Goal: Task Accomplishment & Management: Use online tool/utility

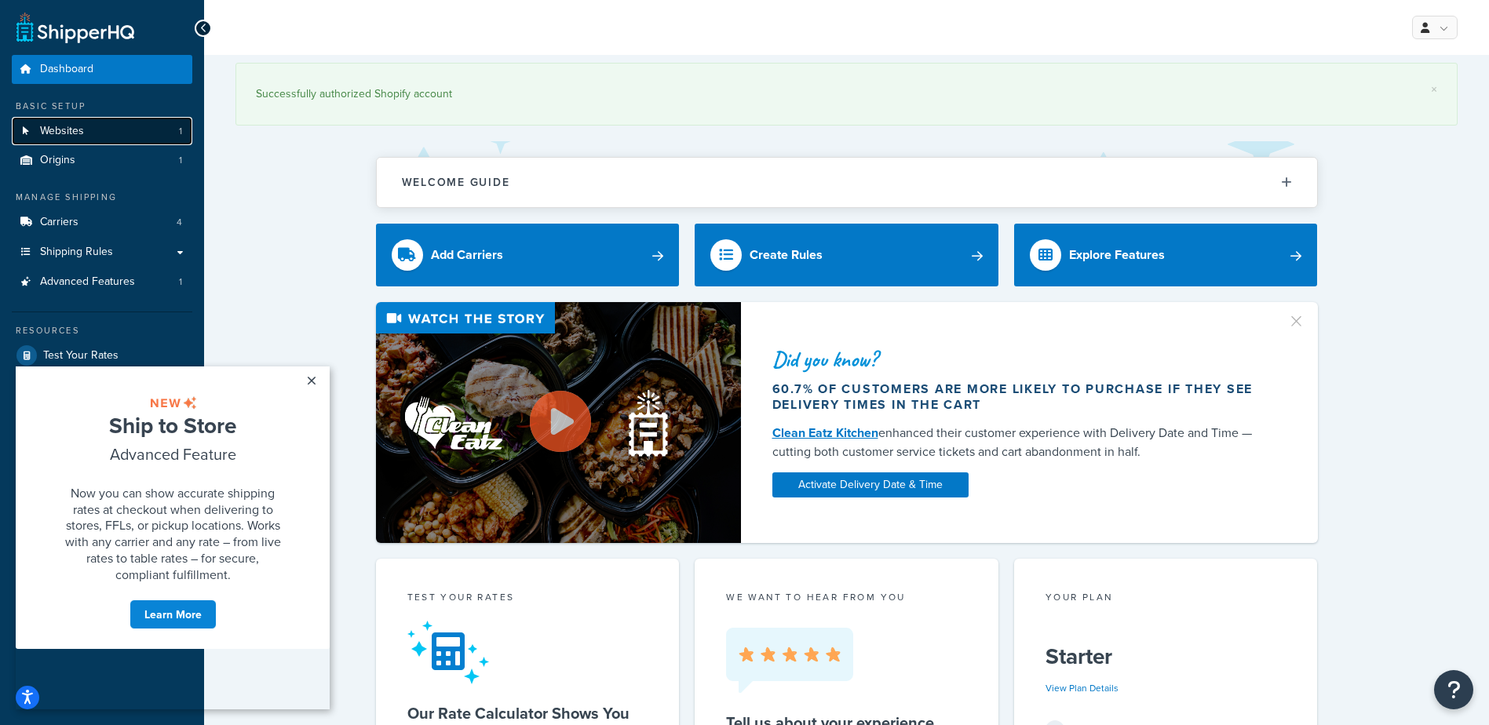
click at [96, 125] on link "Websites 1" at bounding box center [102, 131] width 181 height 29
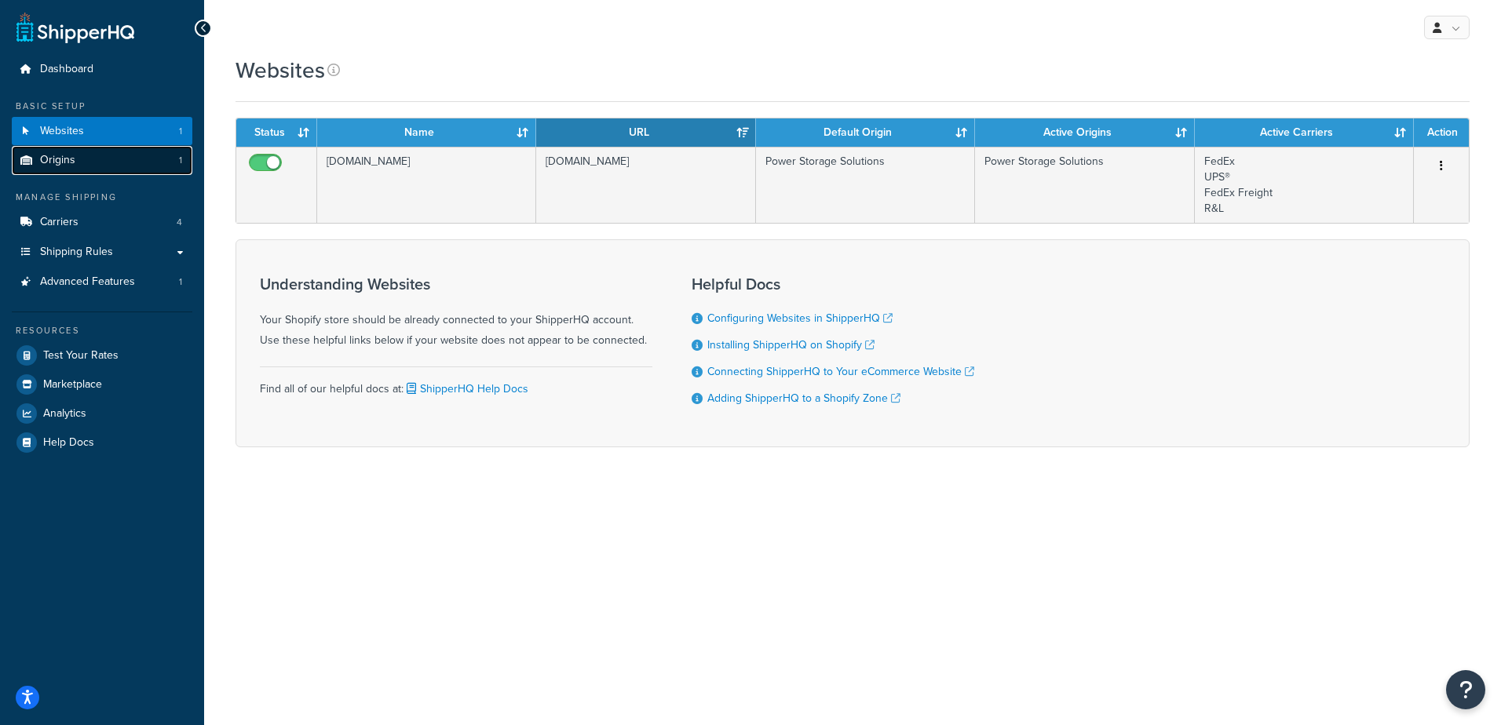
click at [69, 163] on span "Origins" at bounding box center [57, 160] width 35 height 13
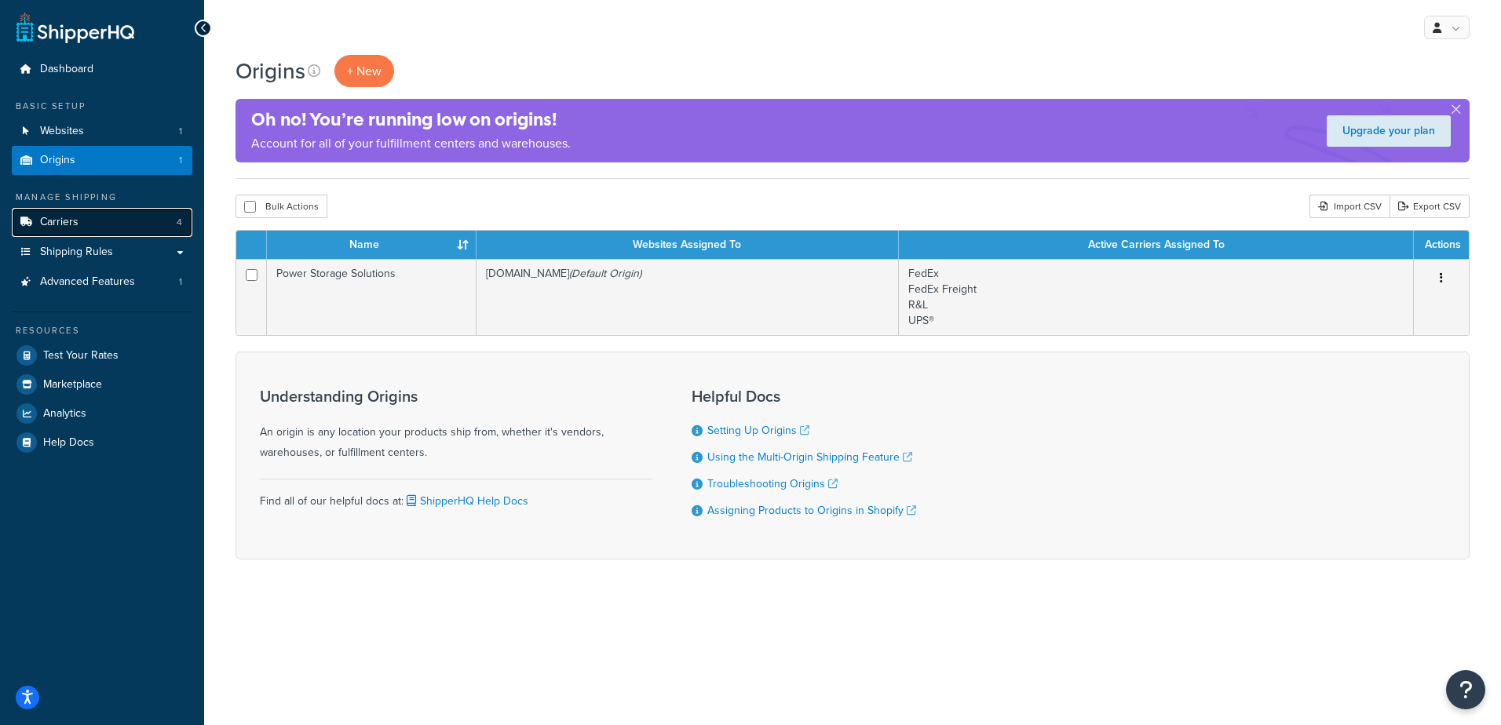
click at [68, 228] on span "Carriers" at bounding box center [59, 222] width 38 height 13
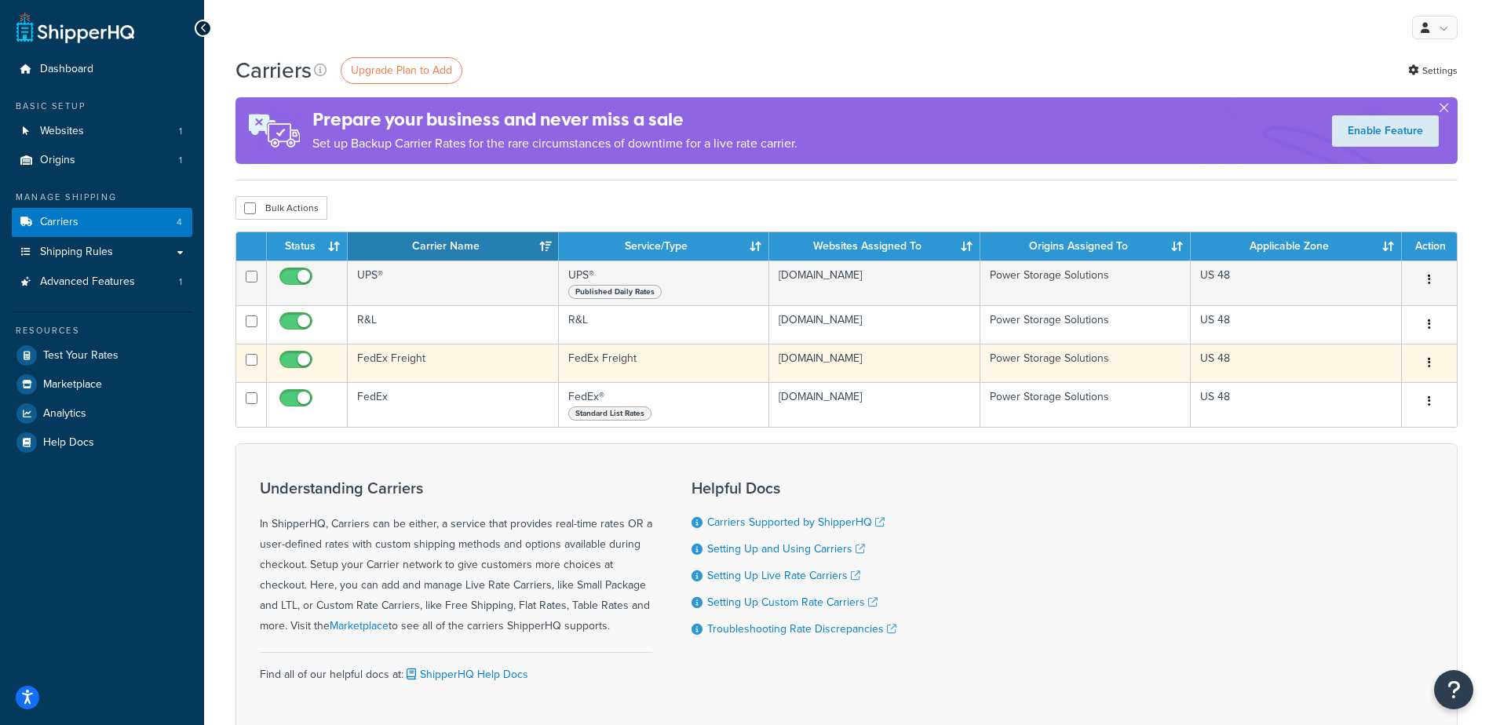
click at [399, 360] on td "FedEx Freight" at bounding box center [453, 363] width 211 height 38
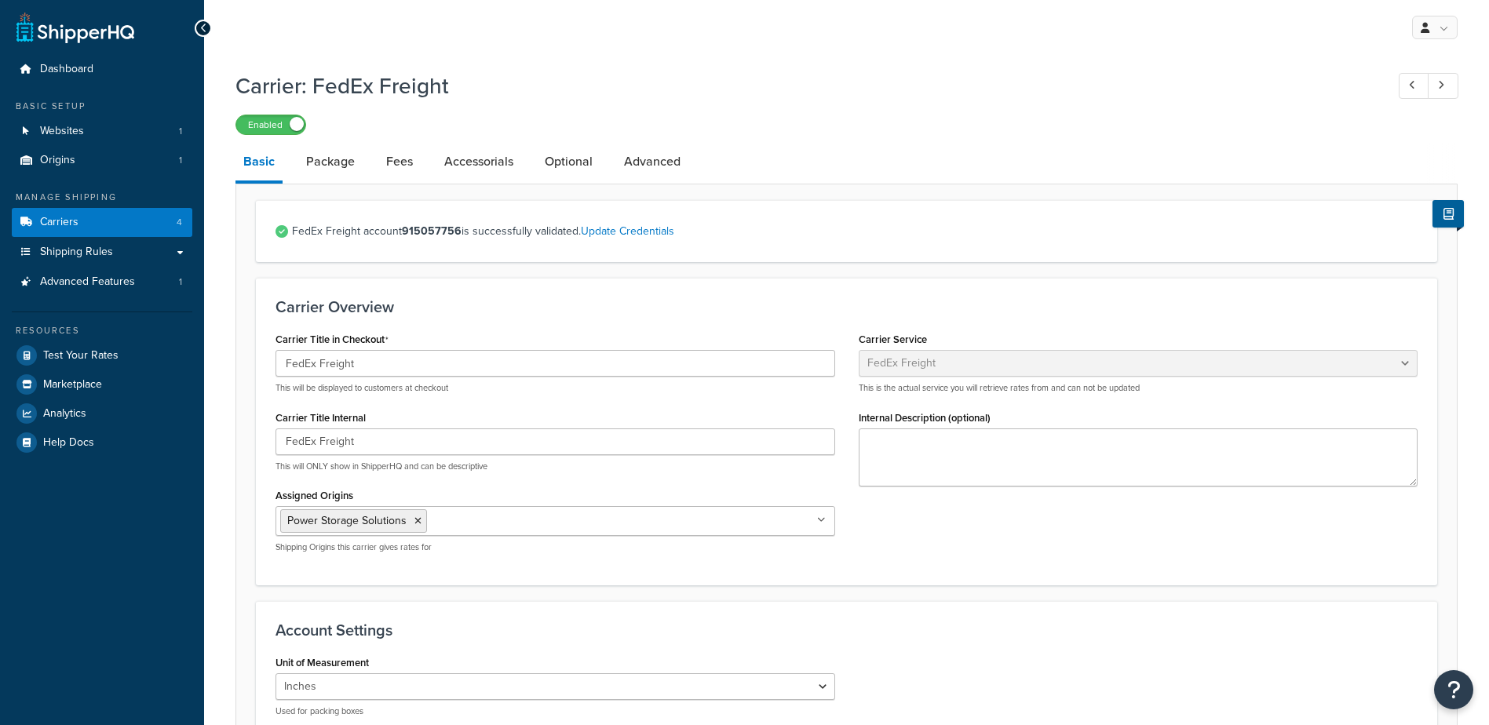
select select "fedExFreight"
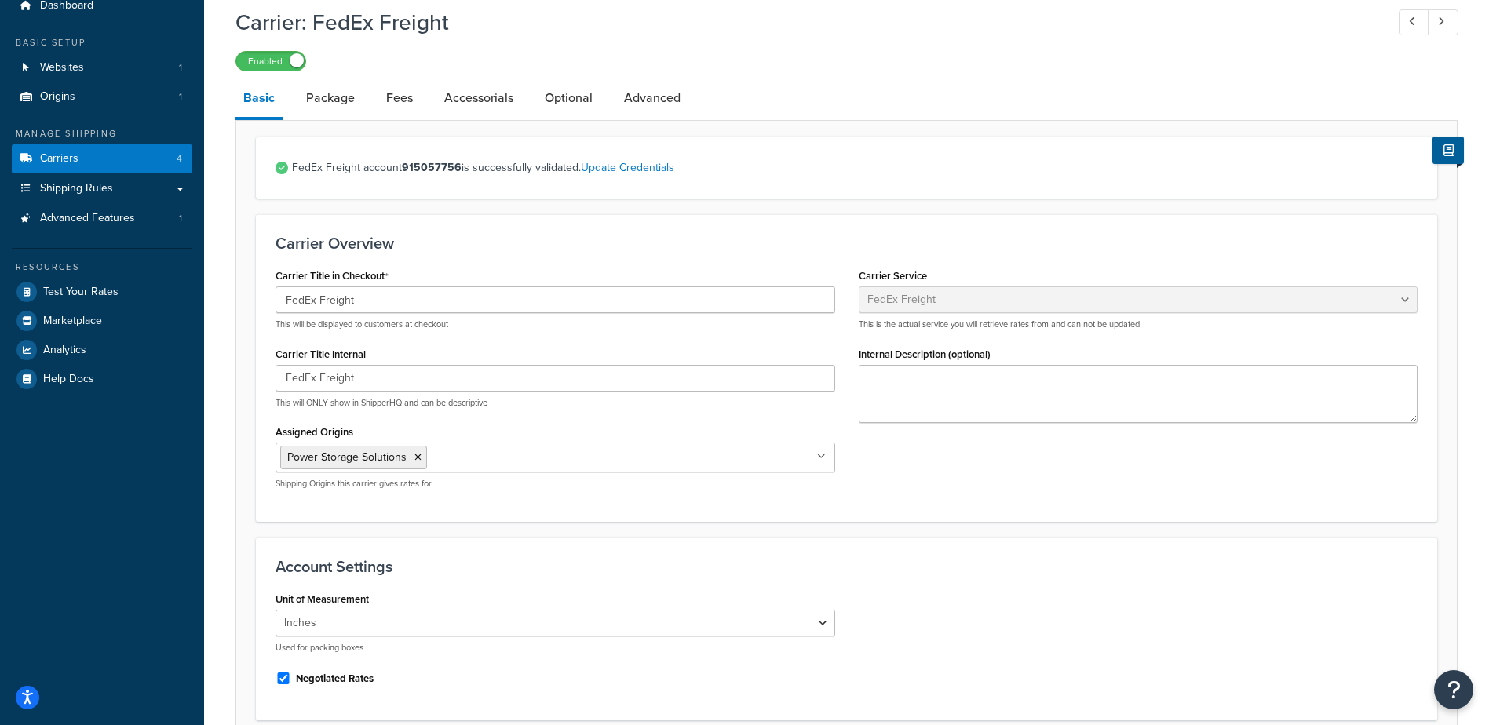
scroll to position [36, 0]
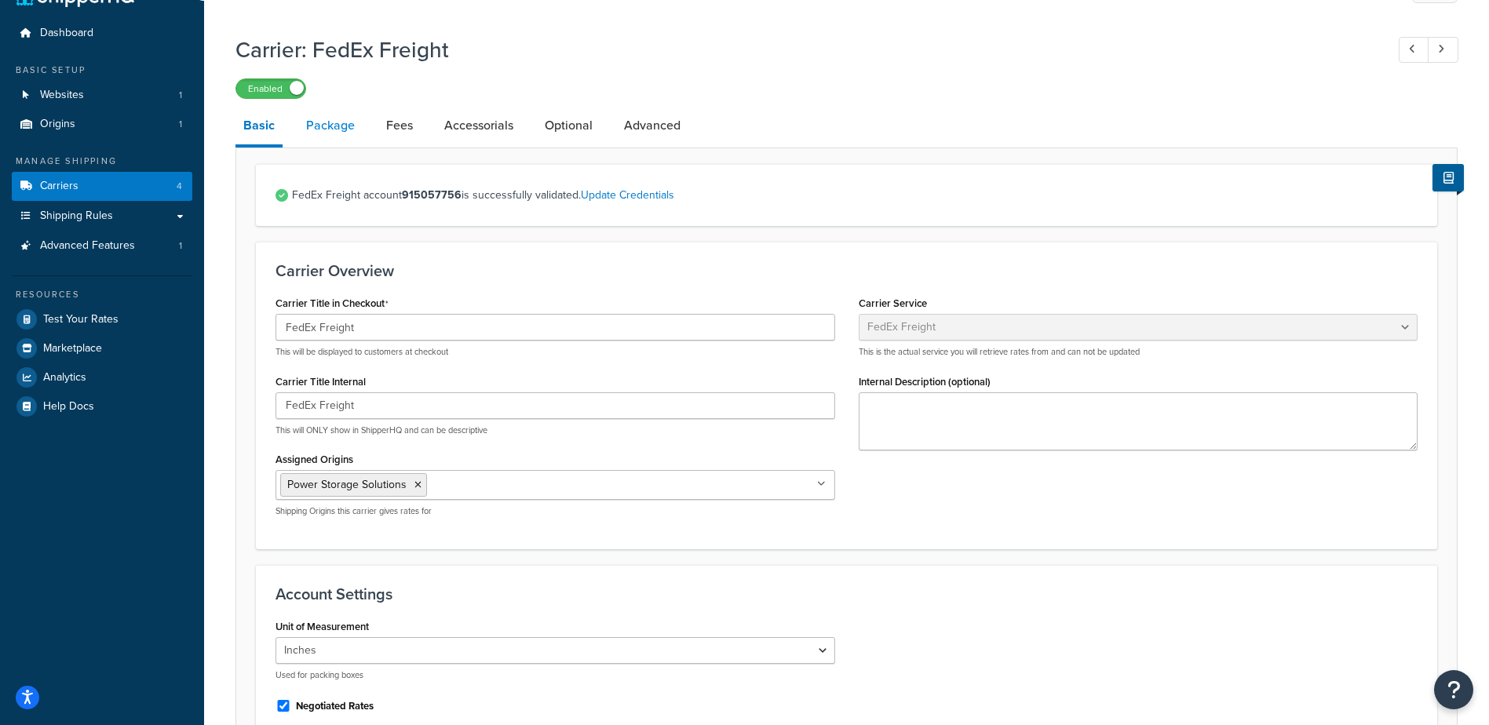
click at [348, 124] on link "Package" at bounding box center [330, 126] width 64 height 38
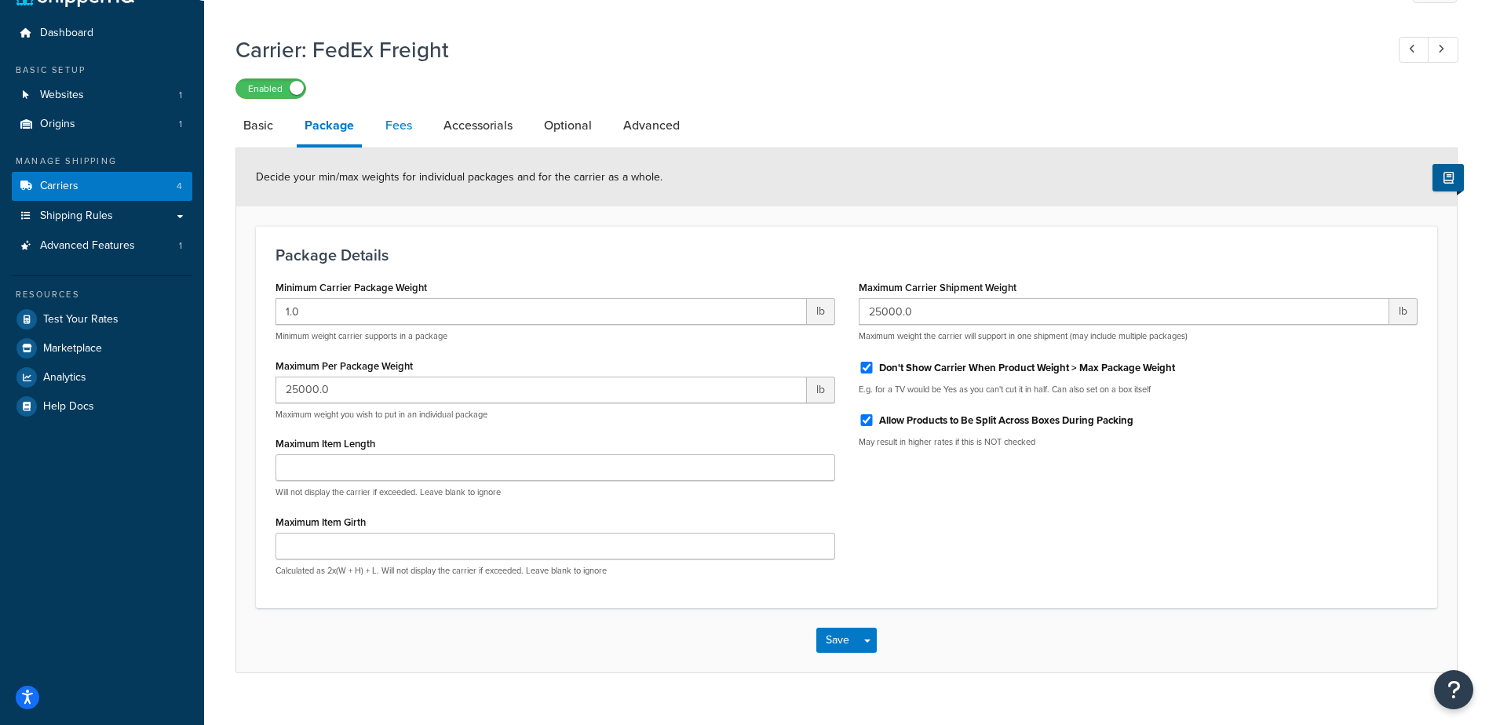
click at [391, 128] on link "Fees" at bounding box center [399, 126] width 42 height 38
select select "AFTER"
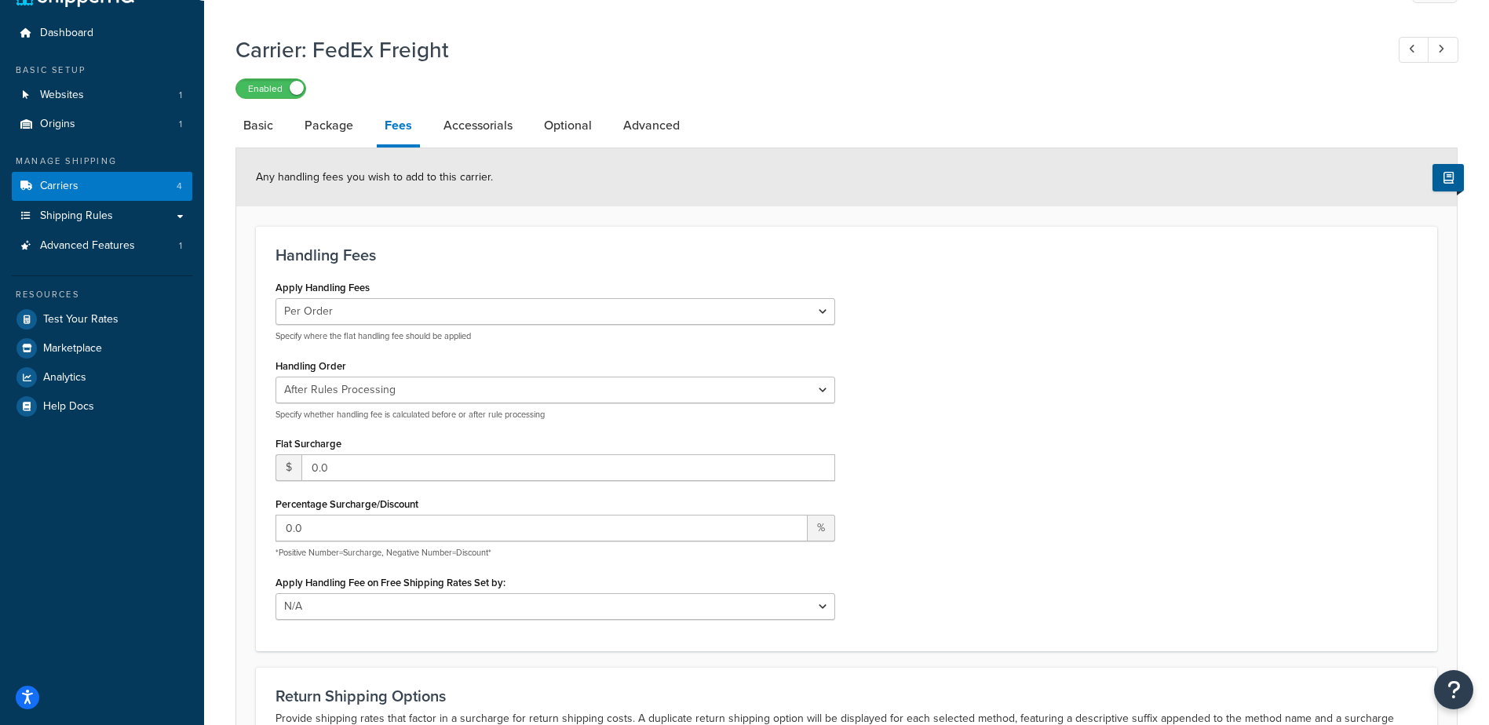
scroll to position [115, 0]
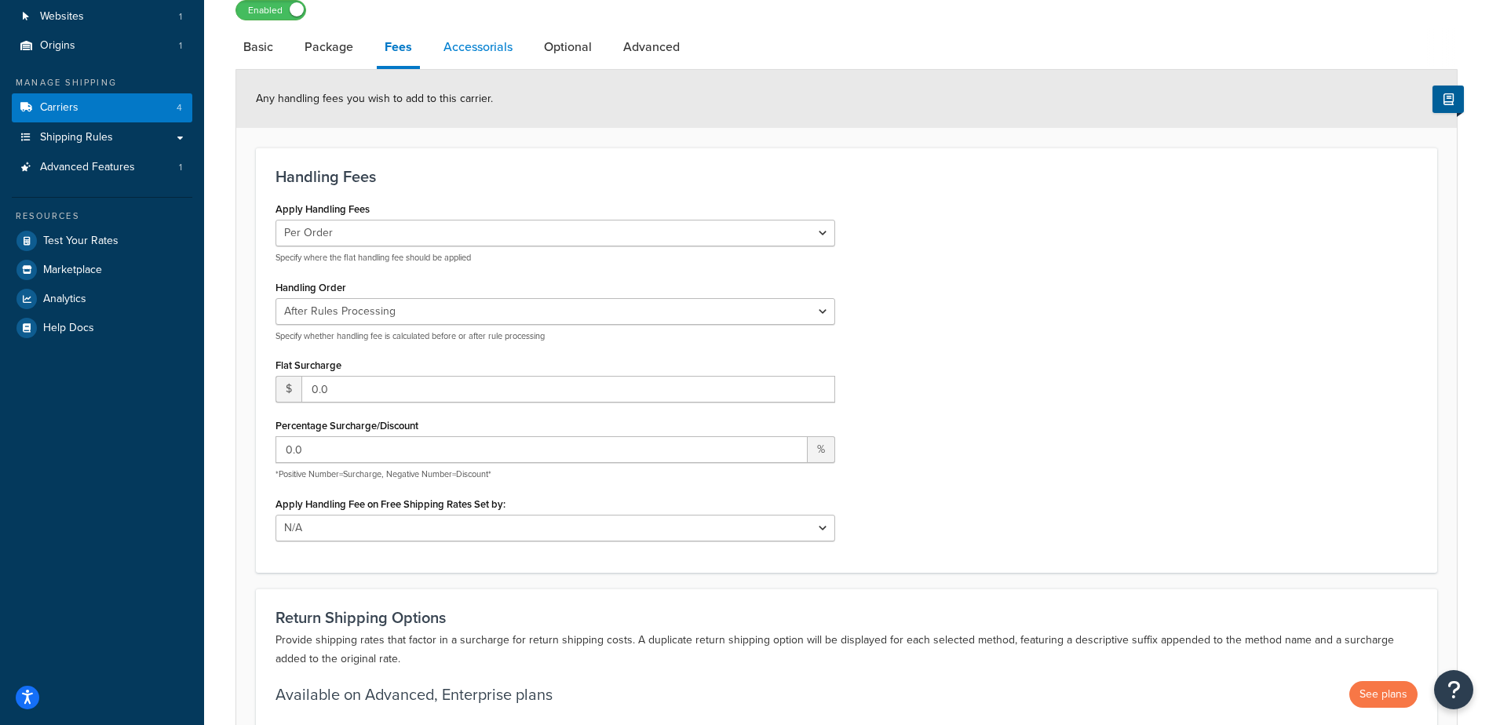
click at [469, 38] on link "Accessorials" at bounding box center [478, 47] width 85 height 38
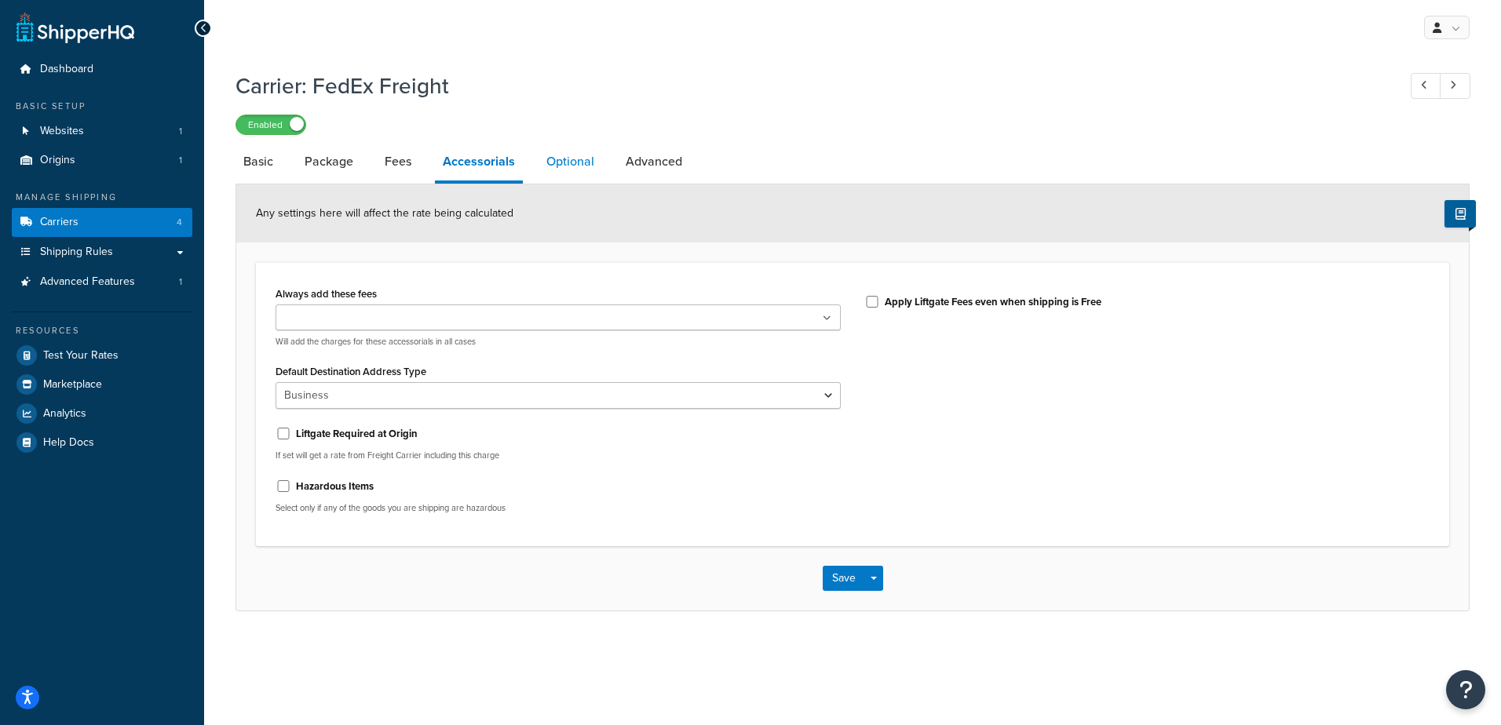
click at [579, 177] on link "Optional" at bounding box center [571, 162] width 64 height 38
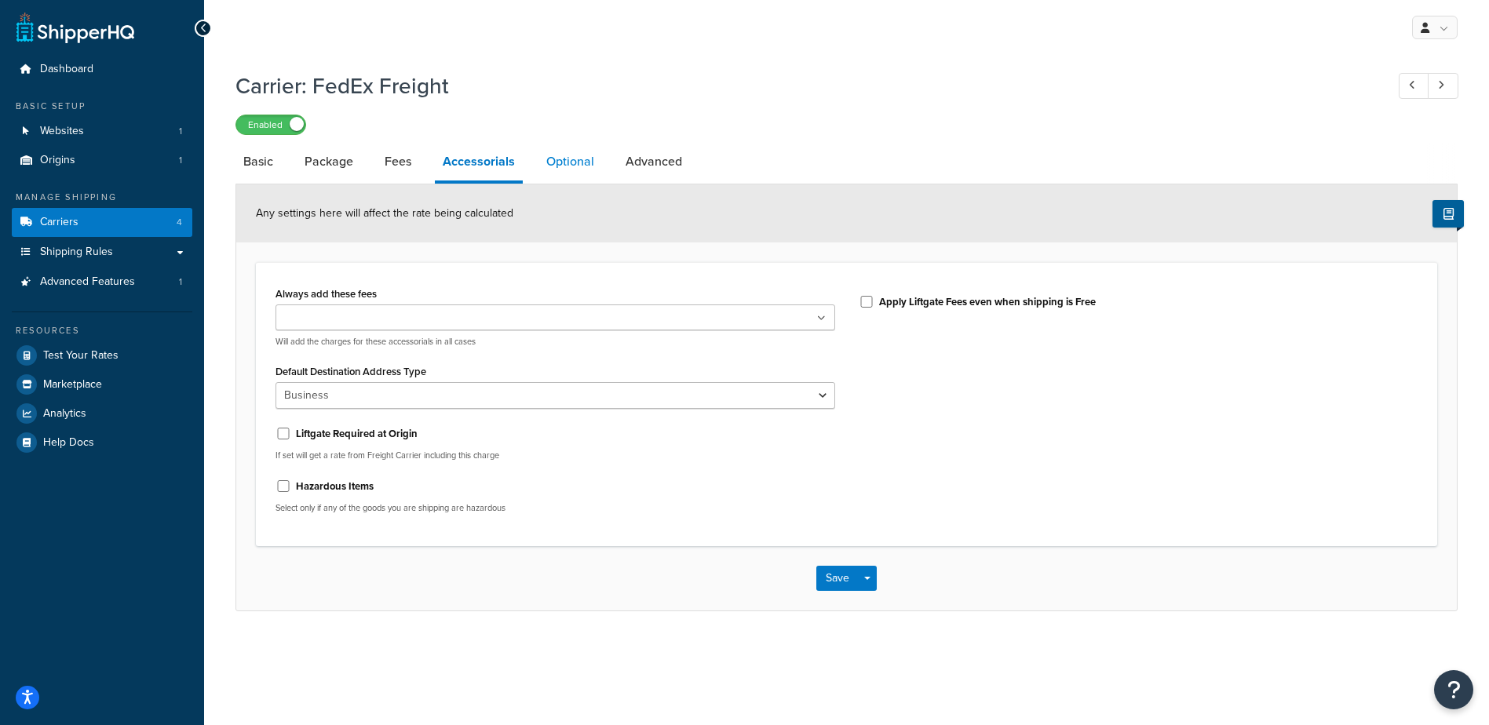
select select "55"
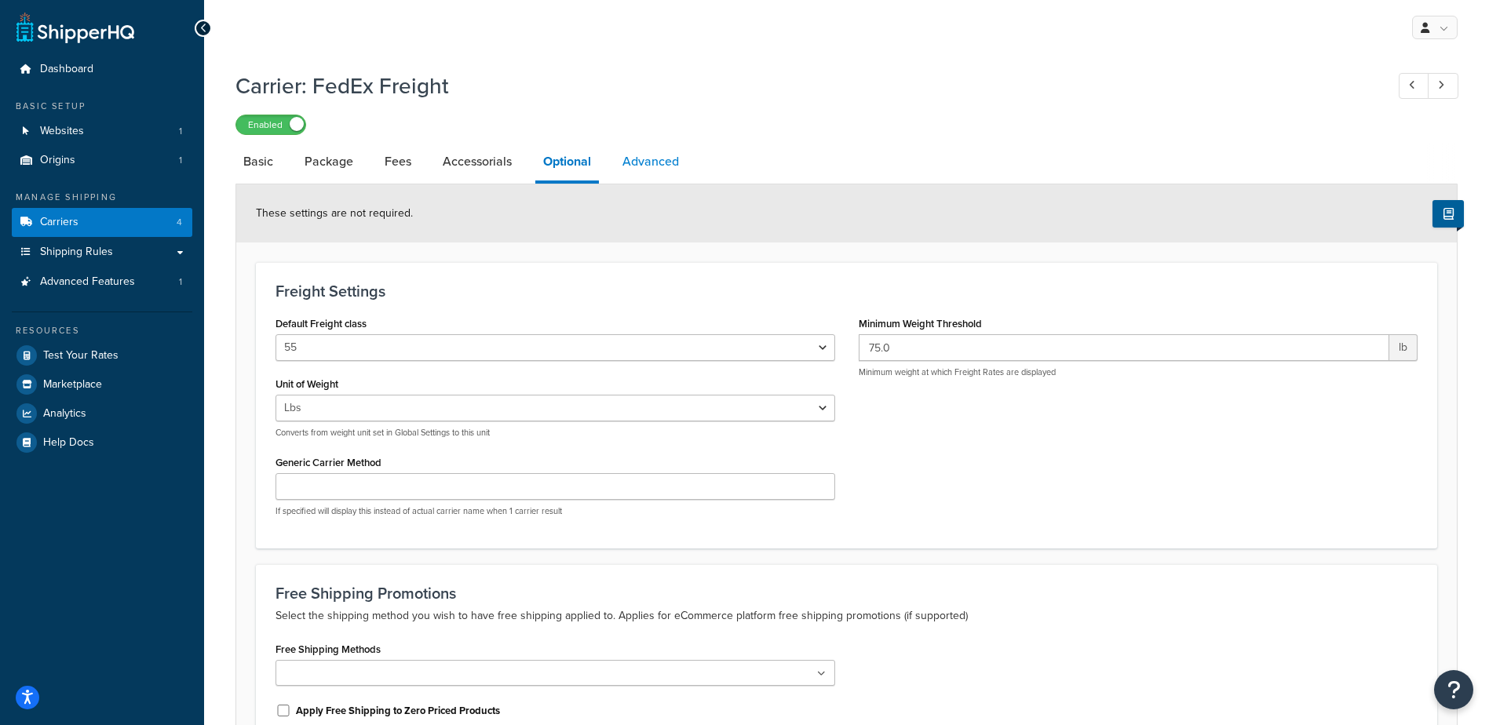
click at [649, 163] on link "Advanced" at bounding box center [651, 162] width 72 height 38
select select "false"
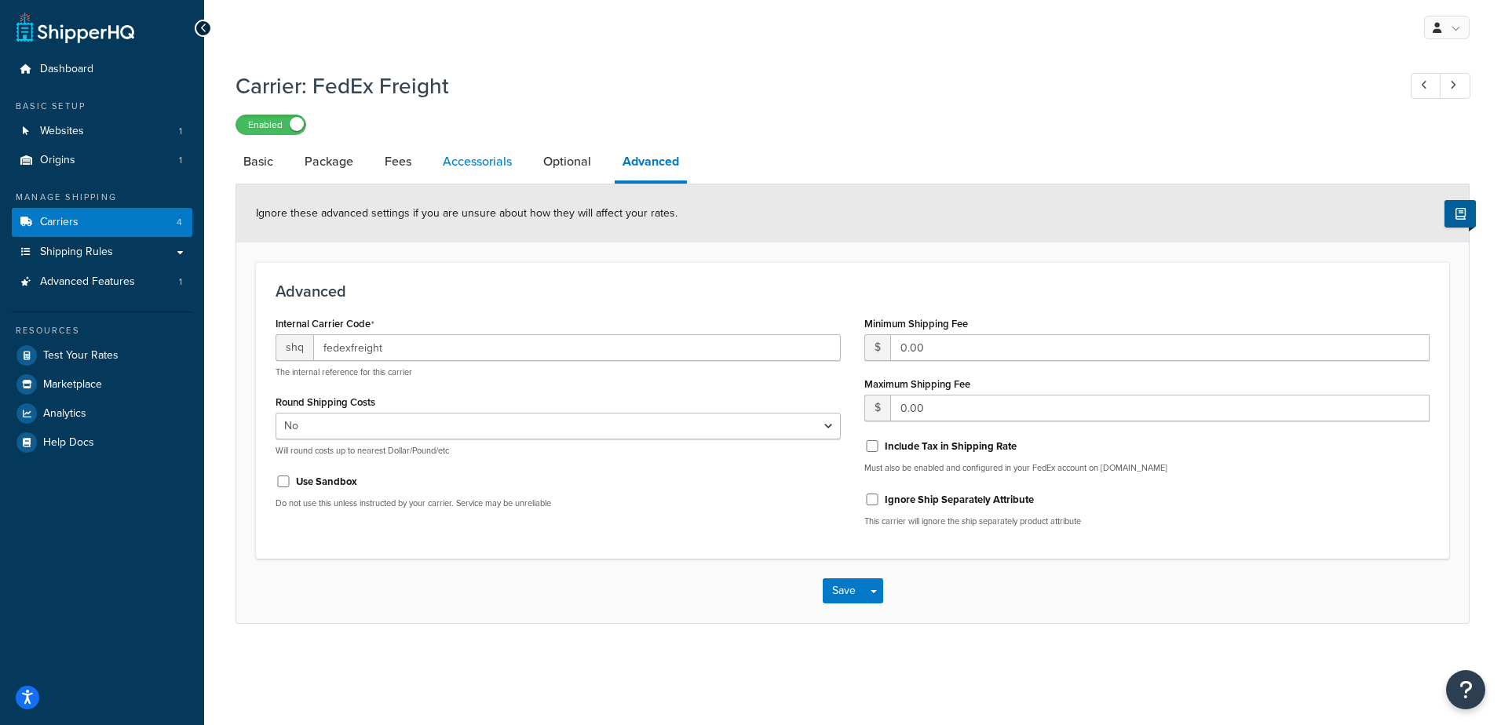
click at [463, 166] on link "Accessorials" at bounding box center [477, 162] width 85 height 38
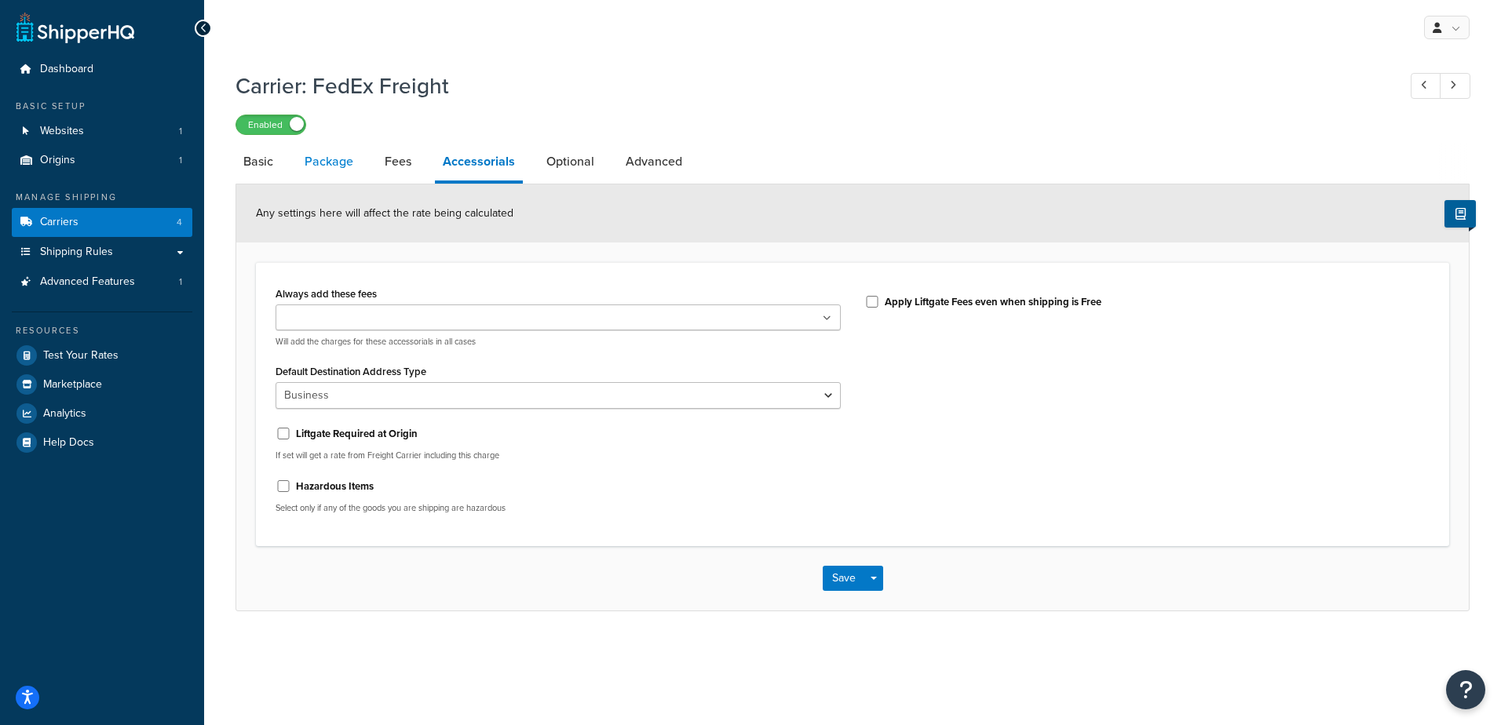
click at [323, 155] on link "Package" at bounding box center [329, 162] width 64 height 38
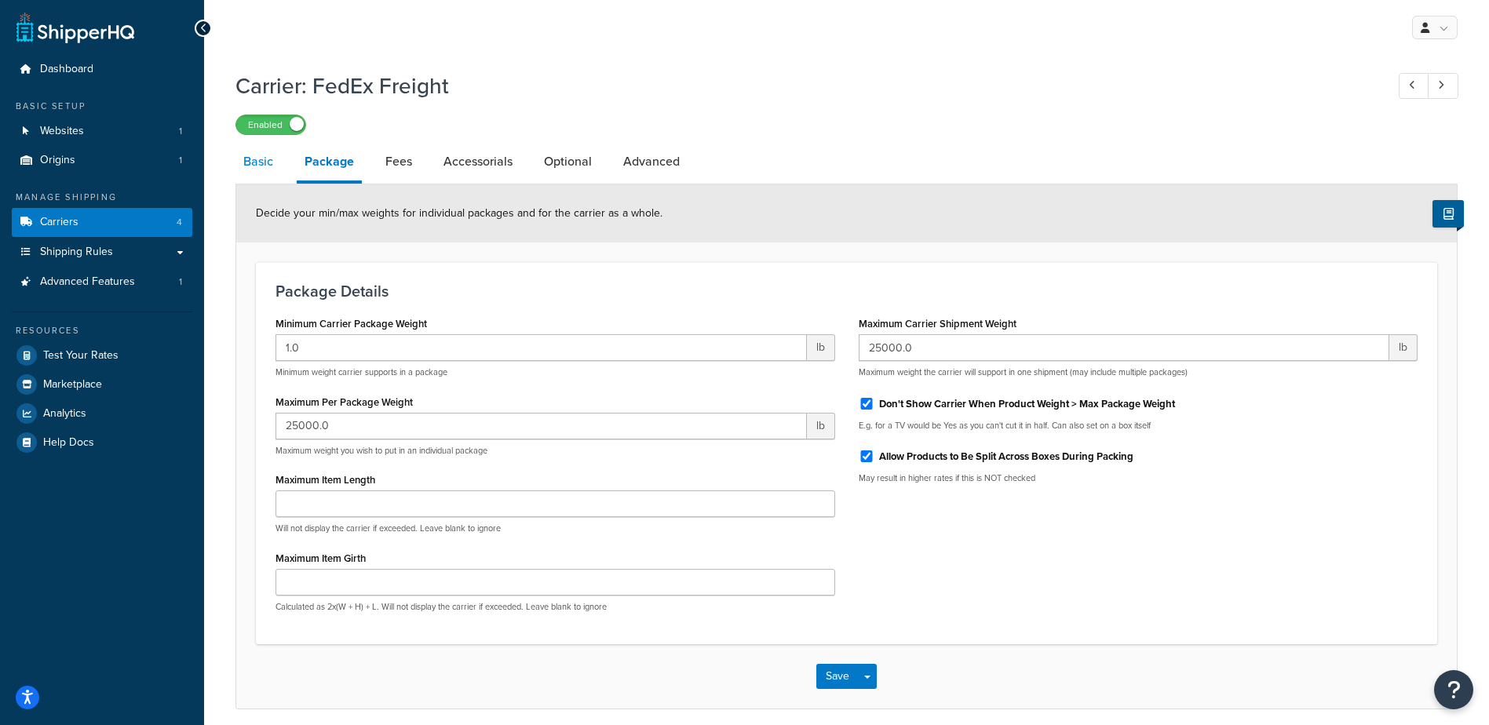
click at [265, 157] on link "Basic" at bounding box center [259, 162] width 46 height 38
select select "fedExFreight"
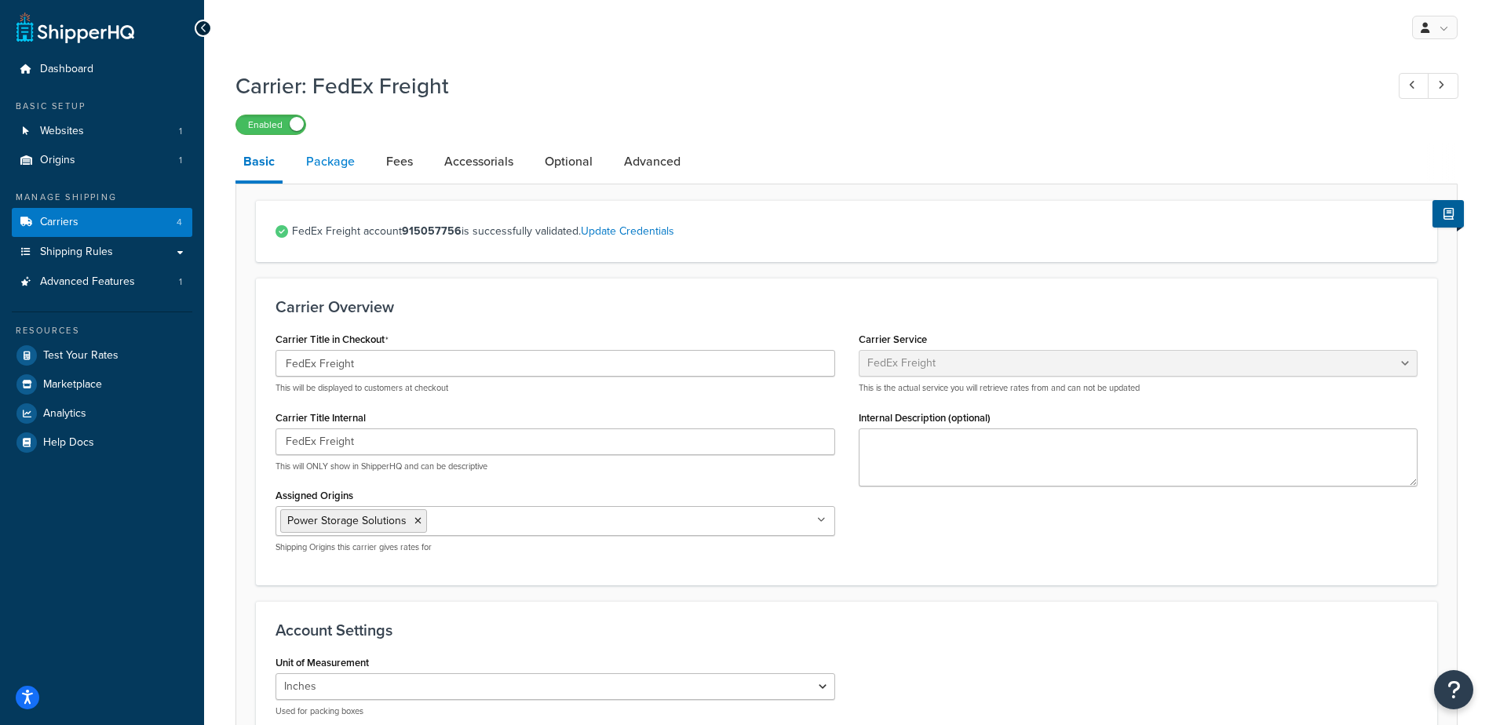
click at [353, 166] on link "Package" at bounding box center [330, 162] width 64 height 38
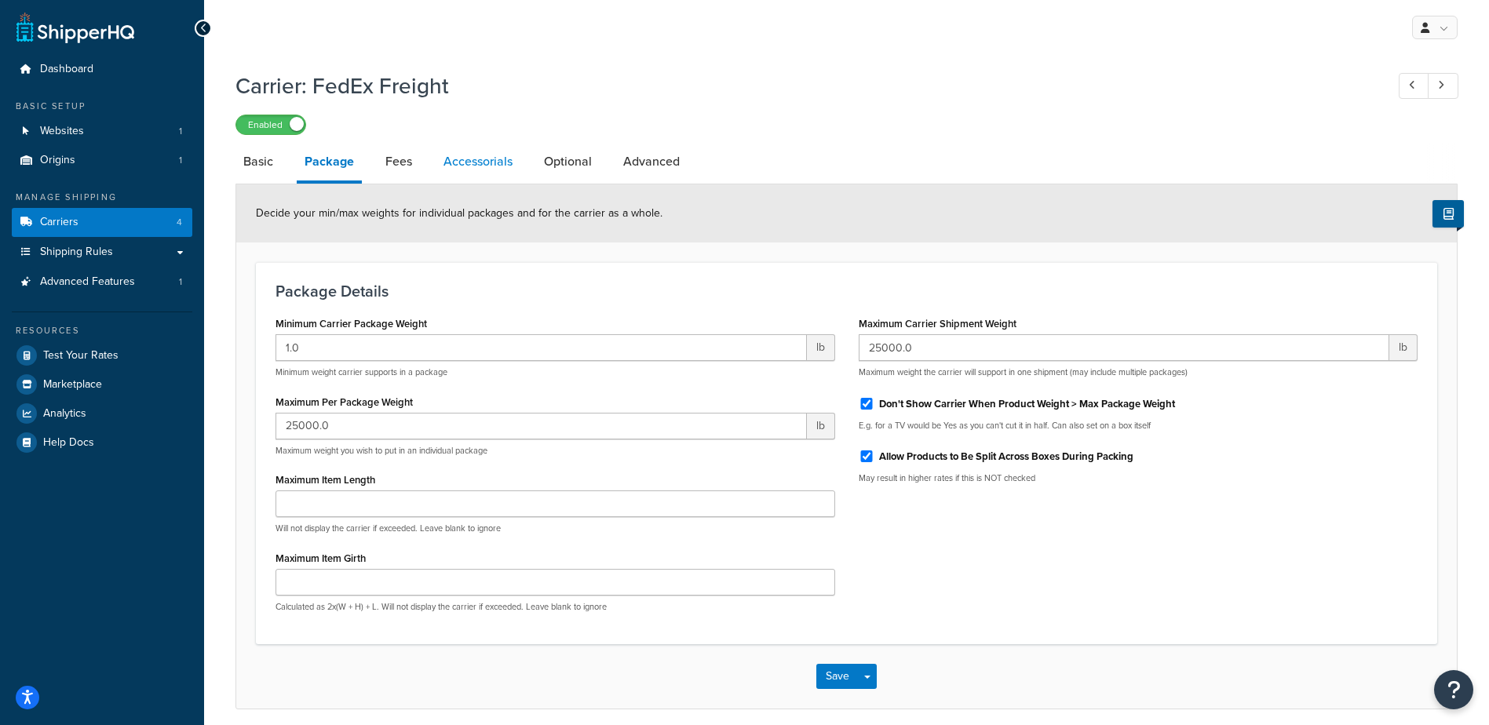
click at [464, 163] on link "Accessorials" at bounding box center [478, 162] width 85 height 38
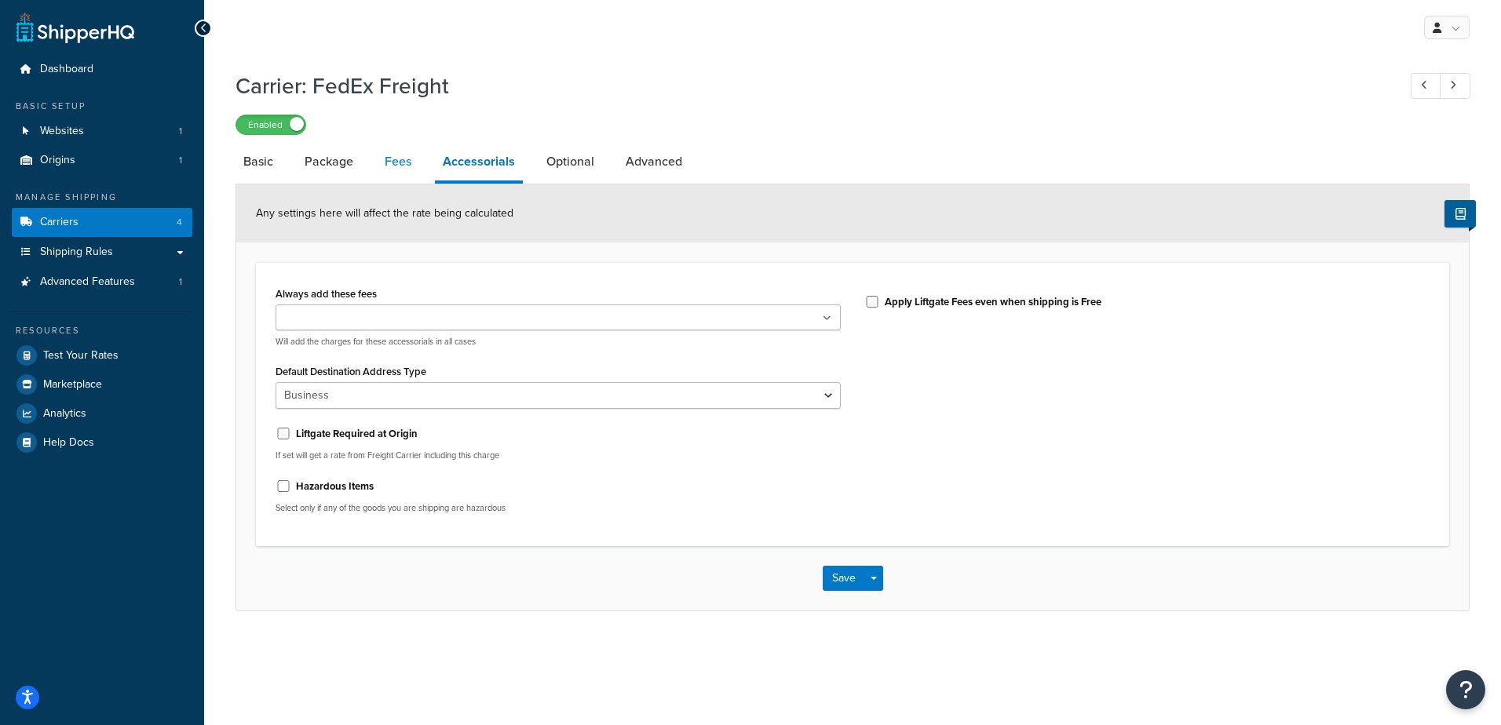
click at [396, 163] on link "Fees" at bounding box center [398, 162] width 42 height 38
select select "AFTER"
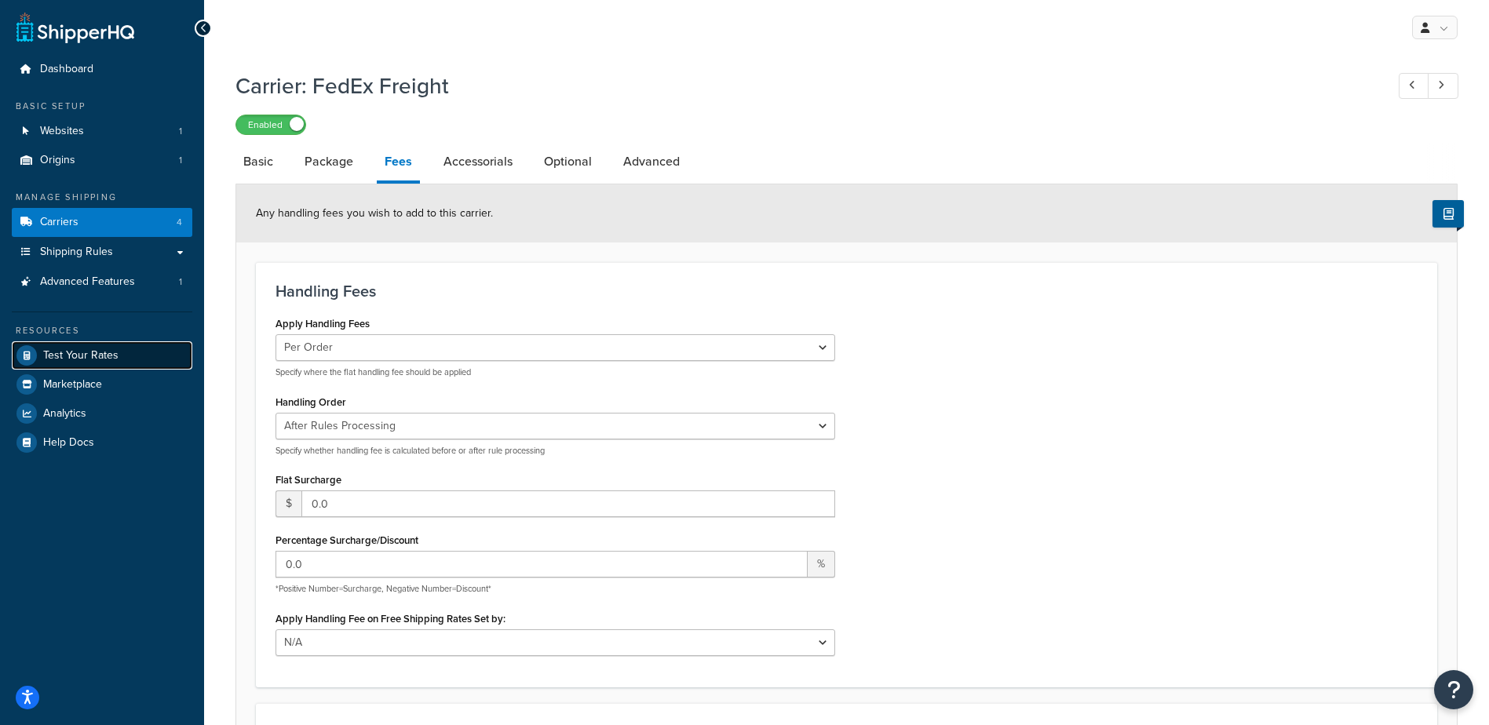
click at [90, 361] on span "Test Your Rates" at bounding box center [80, 355] width 75 height 13
